Goal: Check status

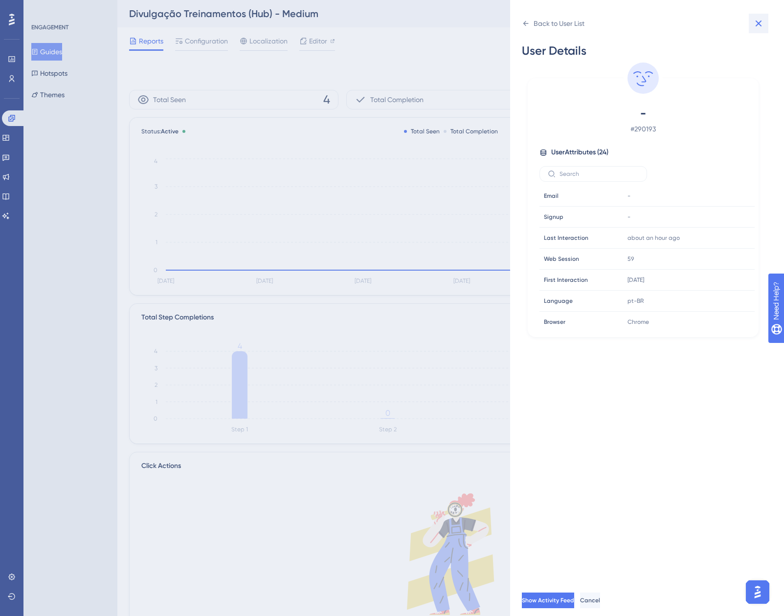
scroll to position [293, 0]
click at [760, 28] on icon at bounding box center [758, 24] width 12 height 12
click at [760, 20] on icon at bounding box center [758, 24] width 12 height 12
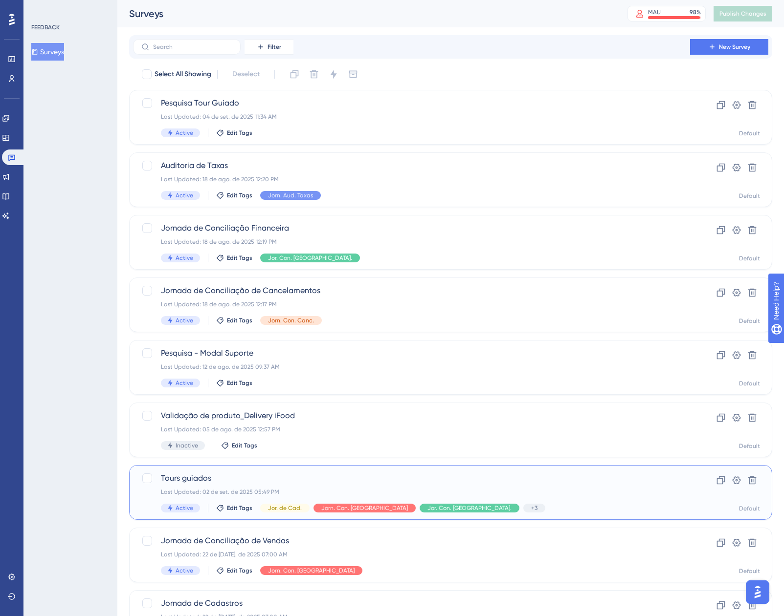
click at [480, 490] on div "Last Updated: 02 de set. de 2025 05:49 PM" at bounding box center [411, 492] width 501 height 8
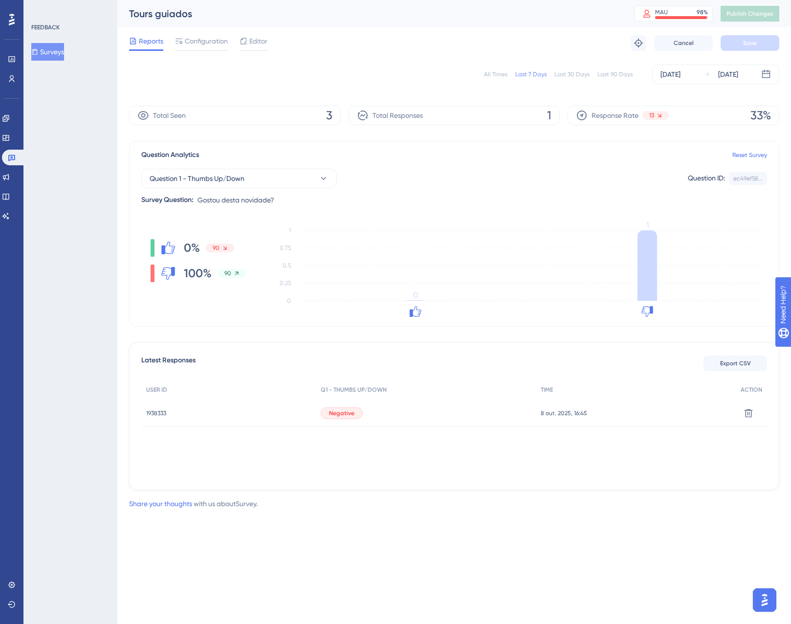
click at [159, 413] on span "1938333" at bounding box center [156, 413] width 20 height 8
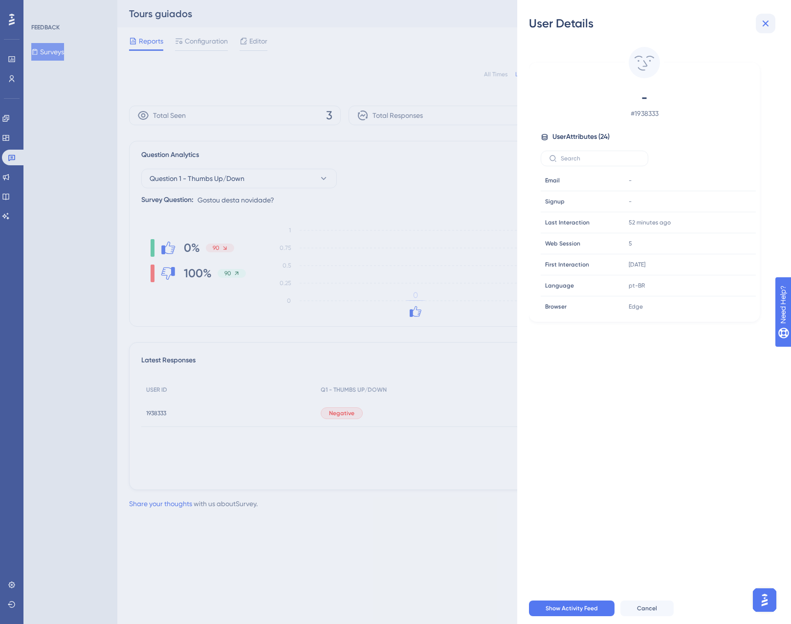
click at [767, 20] on icon at bounding box center [766, 24] width 12 height 12
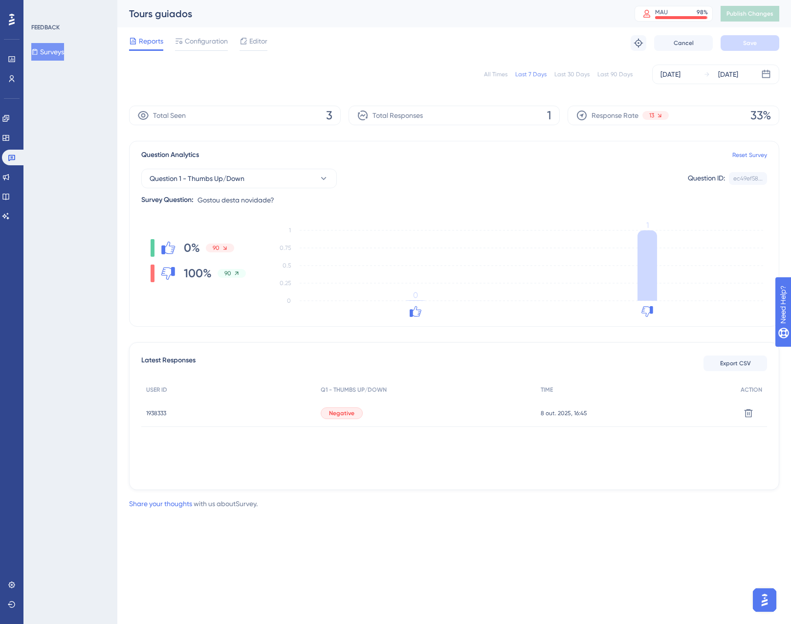
click at [498, 70] on div "All Times Last 7 Days Last 30 Days Last 90 Days [DATE] [DATE]" at bounding box center [454, 75] width 650 height 20
click at [498, 73] on div "All Times" at bounding box center [495, 74] width 23 height 8
